Goal: Task Accomplishment & Management: Complete application form

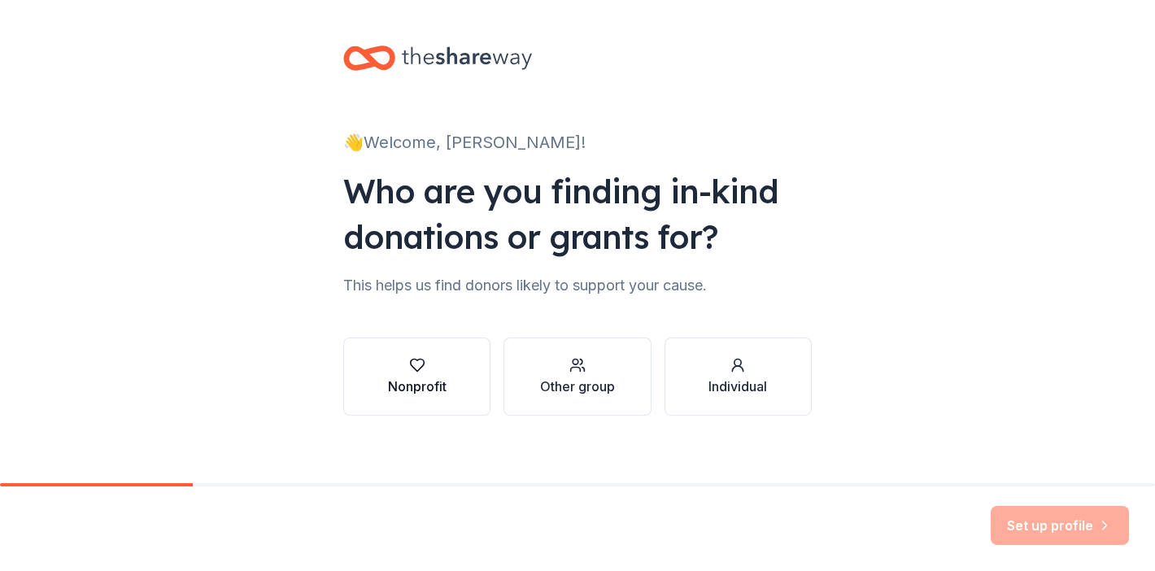
click at [415, 383] on div "Nonprofit" at bounding box center [417, 387] width 59 height 20
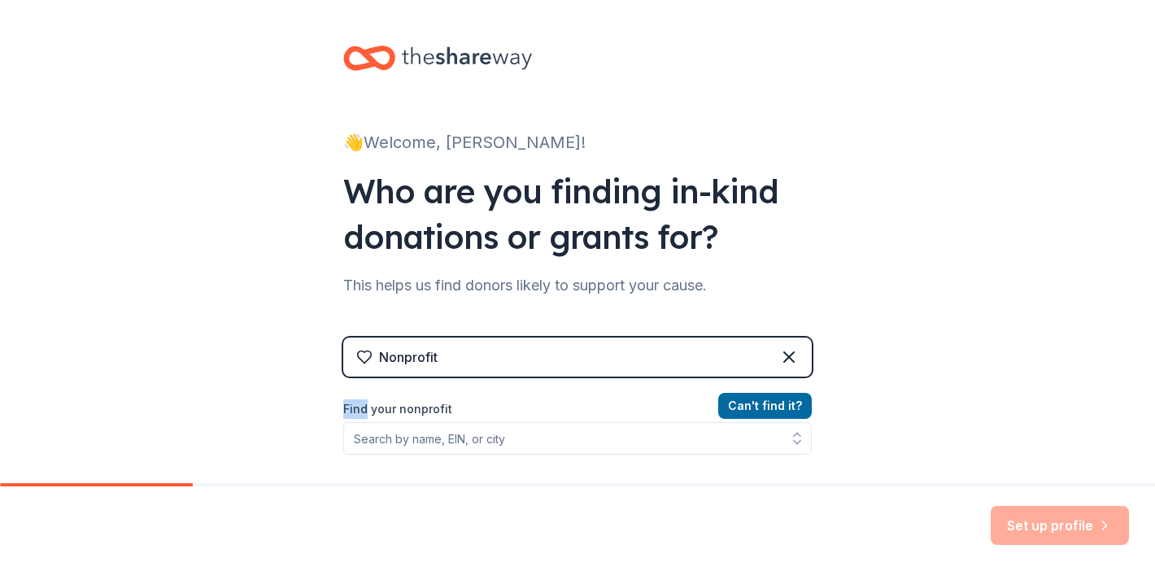
click at [415, 383] on div "Nonprofit Can ' t find it? Find your nonprofit" at bounding box center [577, 478] width 468 height 280
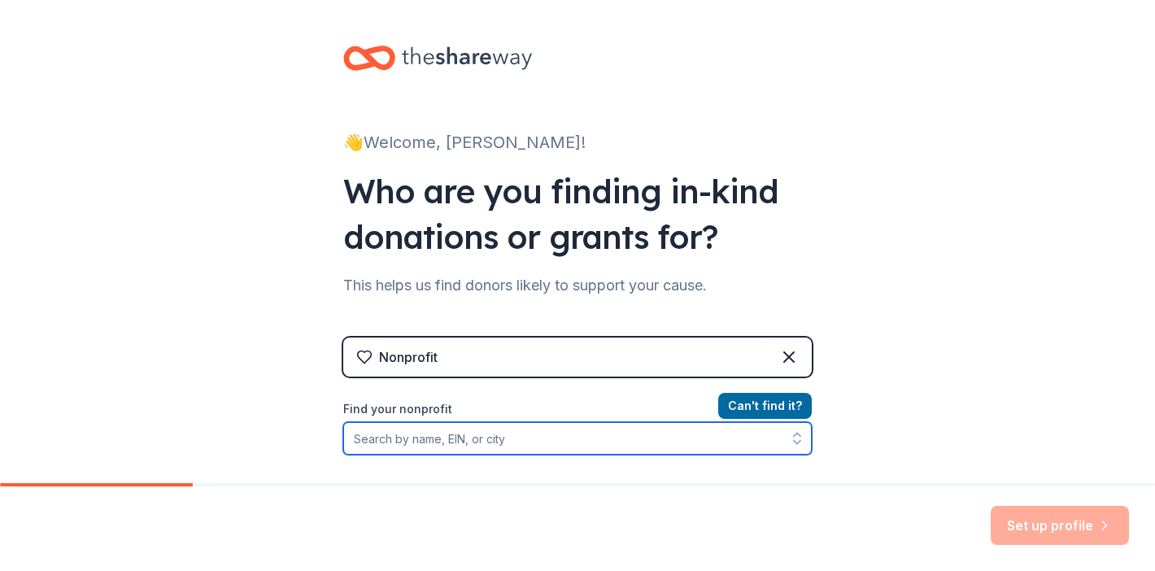
click at [353, 438] on input "Find your nonprofit" at bounding box center [577, 438] width 468 height 33
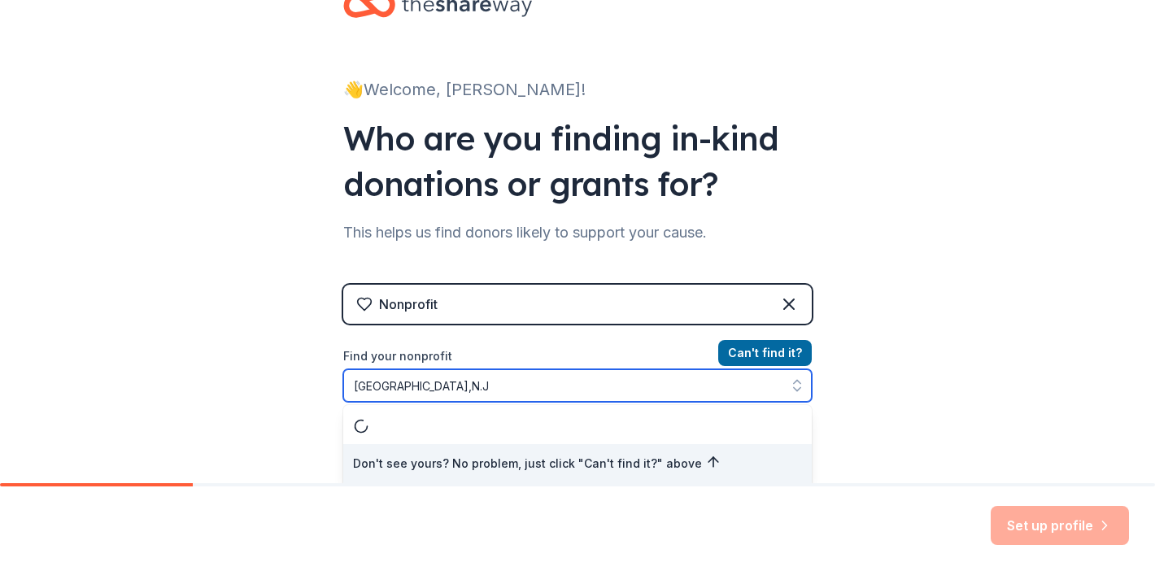
type input "Monroe Township,N.J."
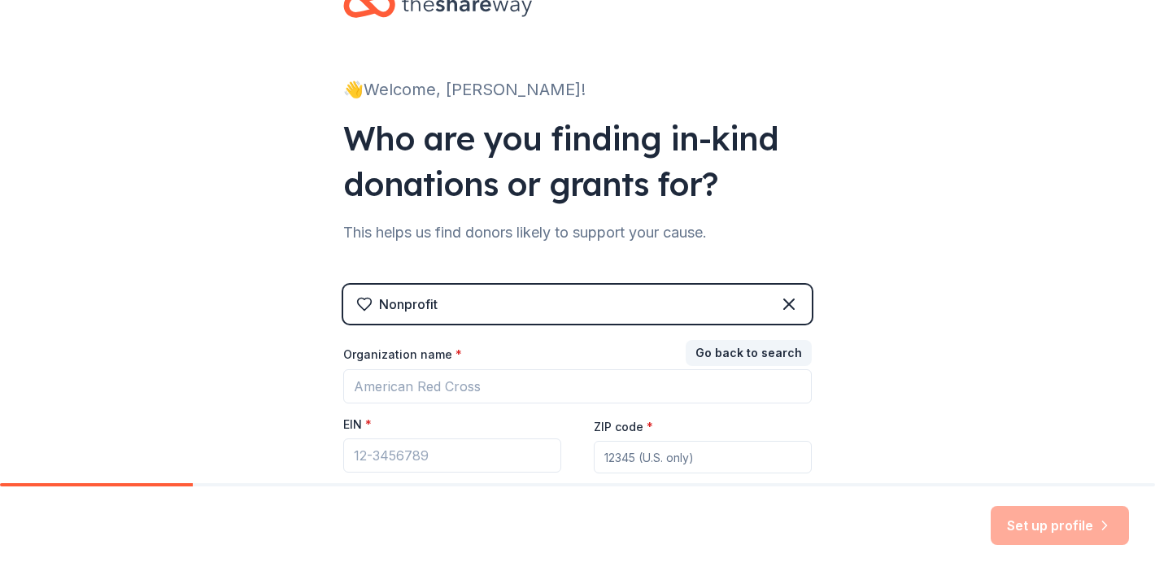
click at [1082, 528] on div "Set up profile" at bounding box center [1060, 525] width 138 height 39
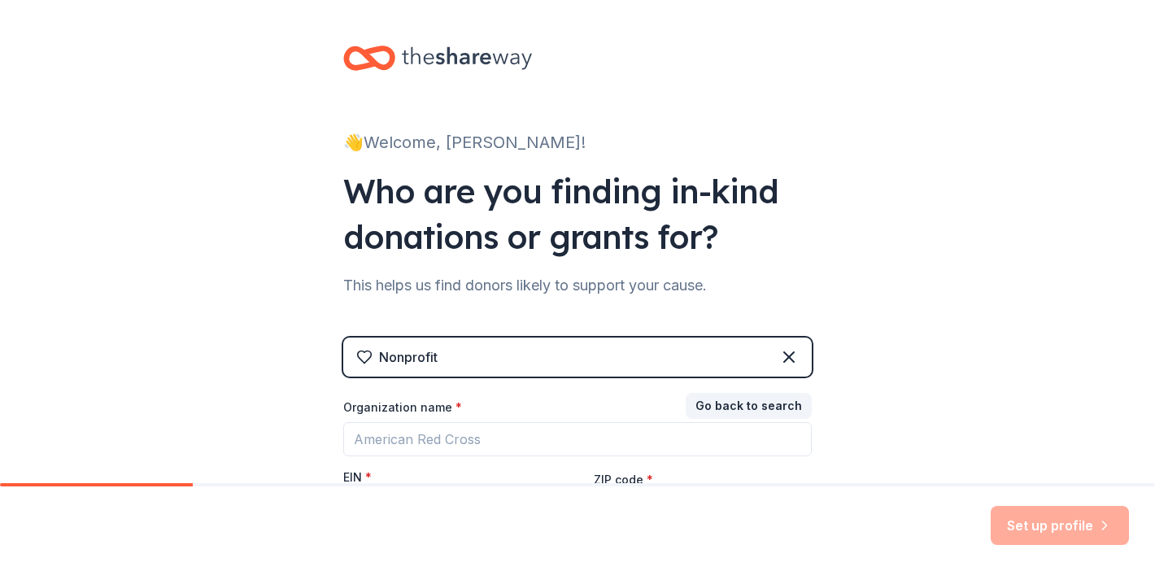
scroll to position [0, 0]
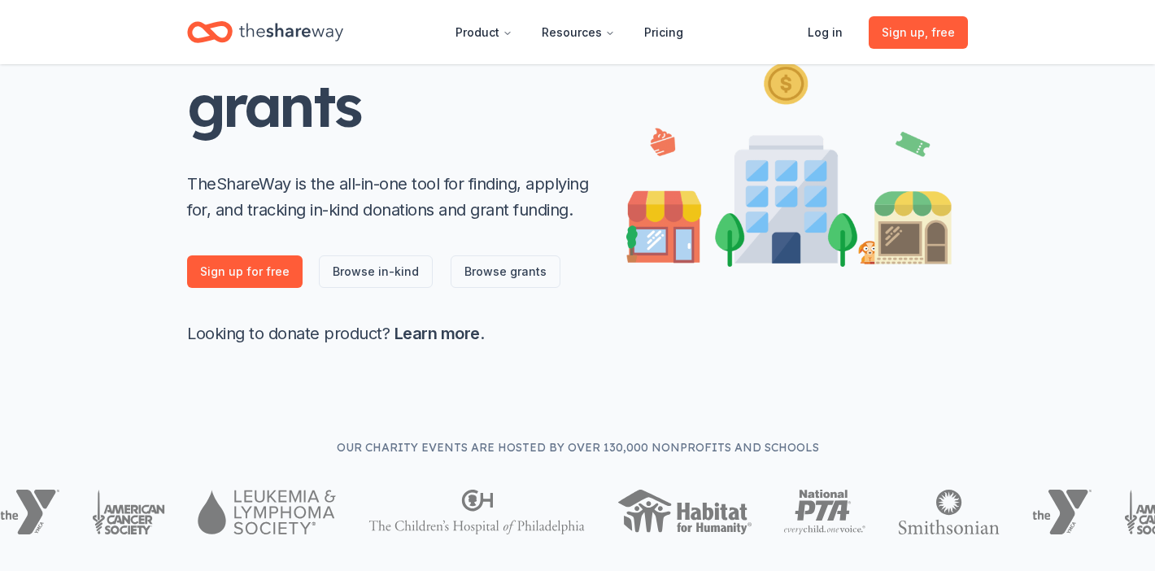
scroll to position [218, 0]
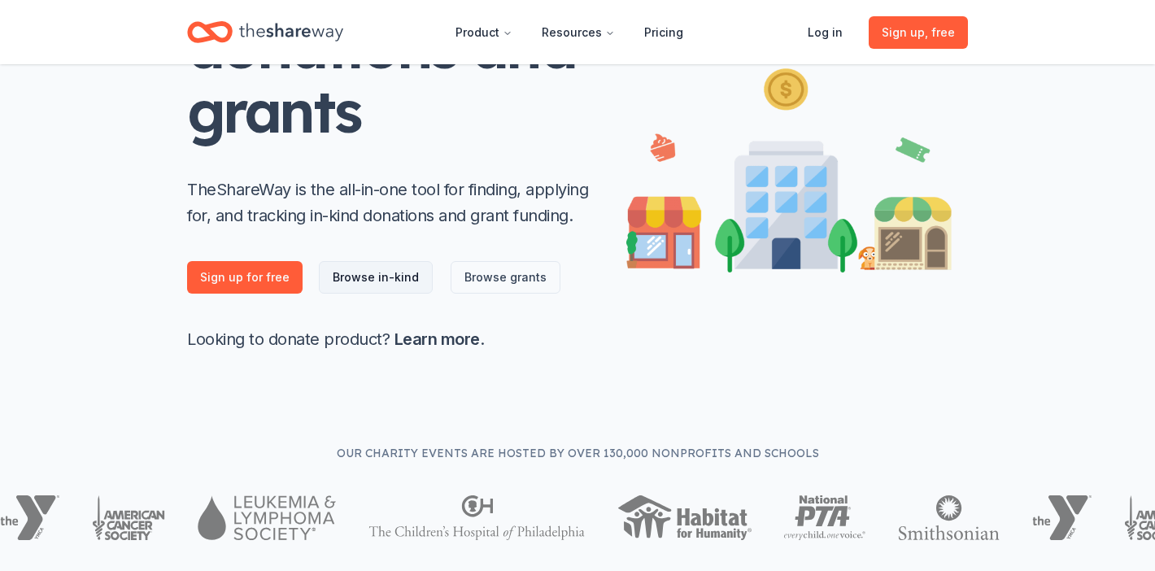
click at [366, 280] on link "Browse in-kind" at bounding box center [376, 277] width 114 height 33
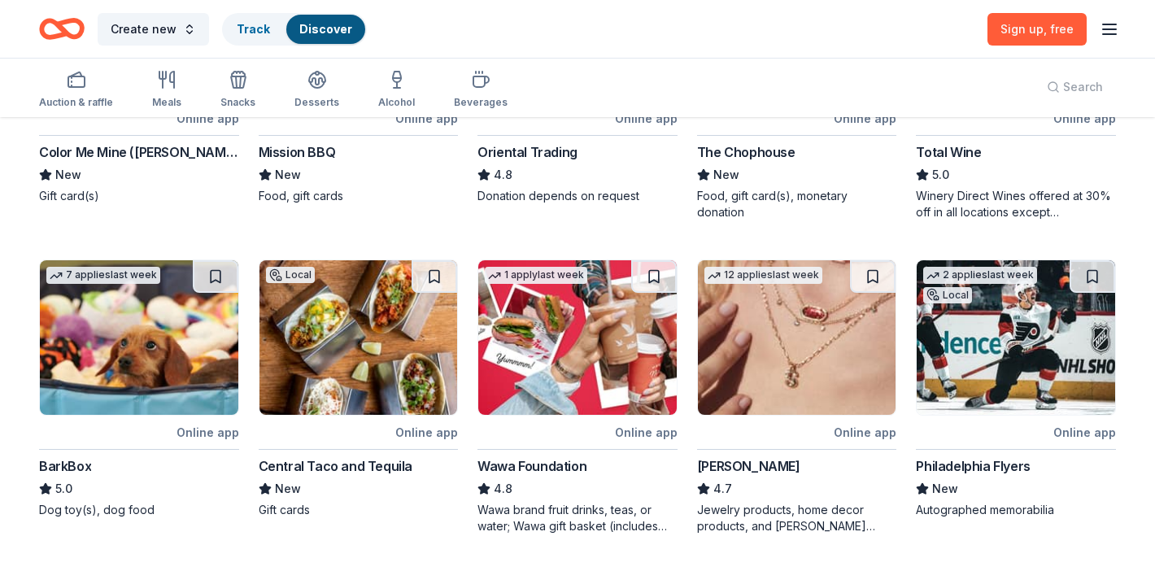
scroll to position [305, 0]
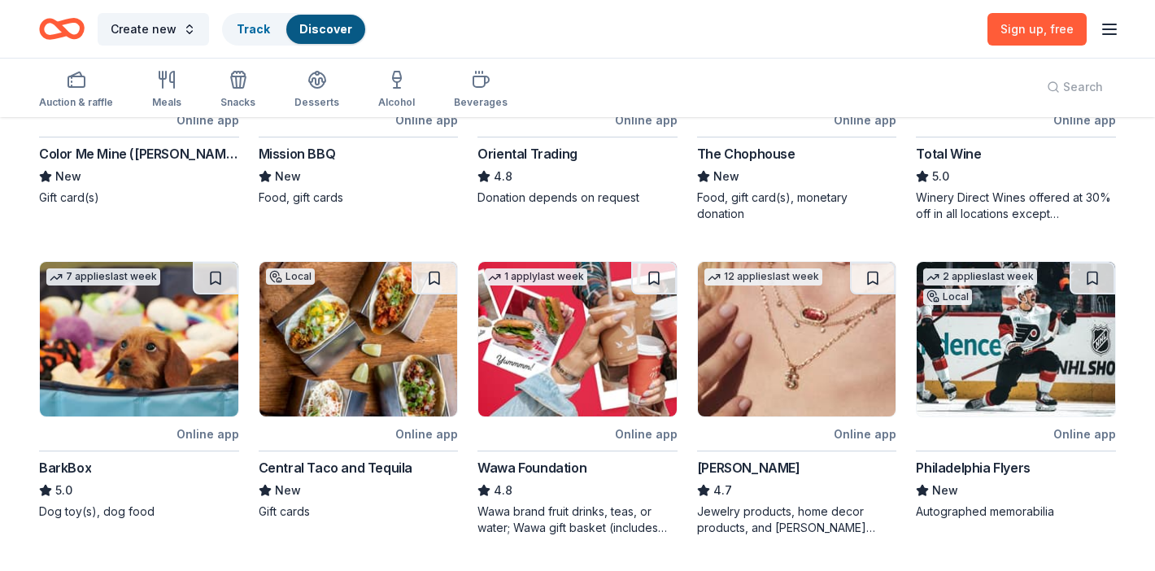
click at [146, 378] on img at bounding box center [139, 339] width 198 height 155
